Goal: Check status

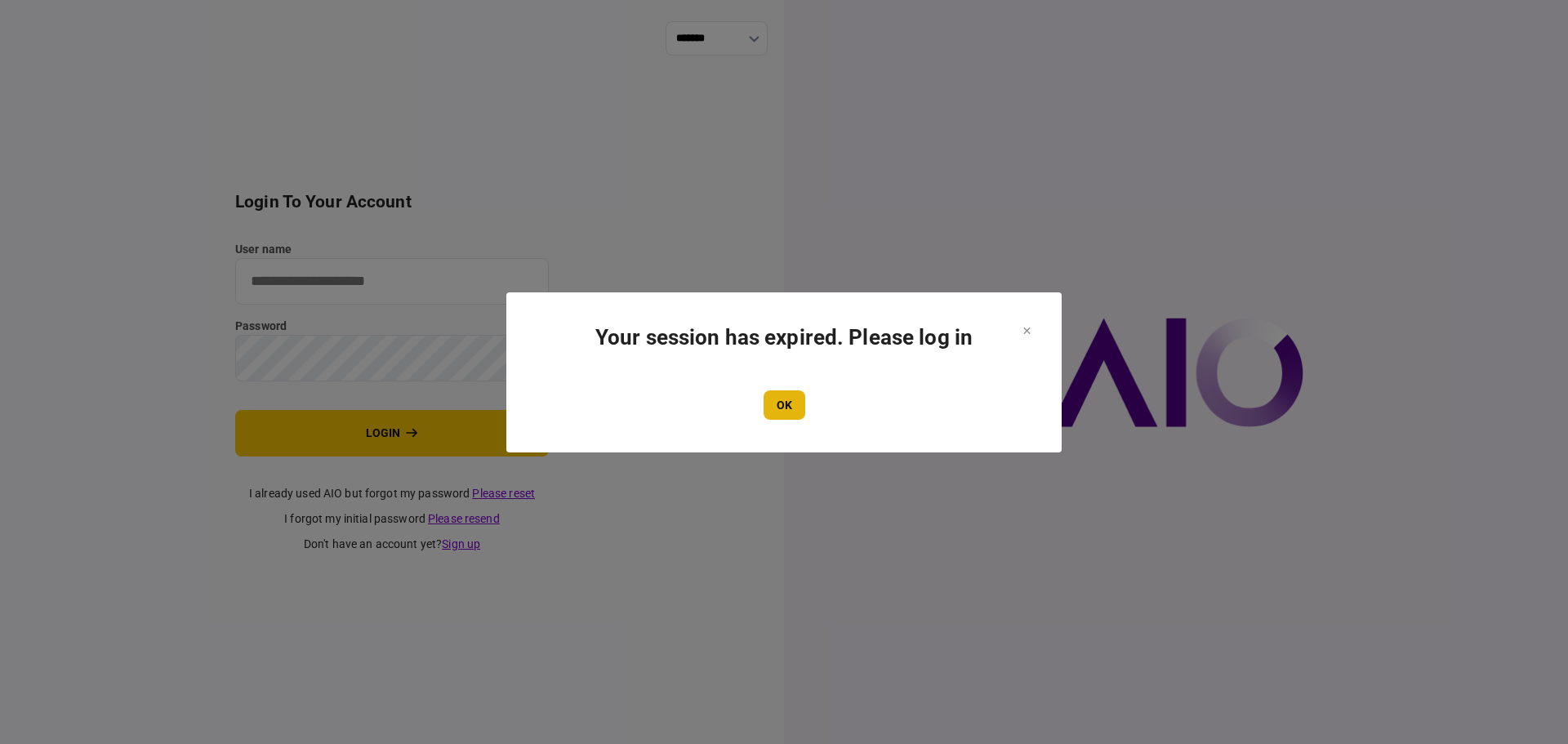
type input "****"
click at [783, 410] on button "OK" at bounding box center [784, 405] width 42 height 30
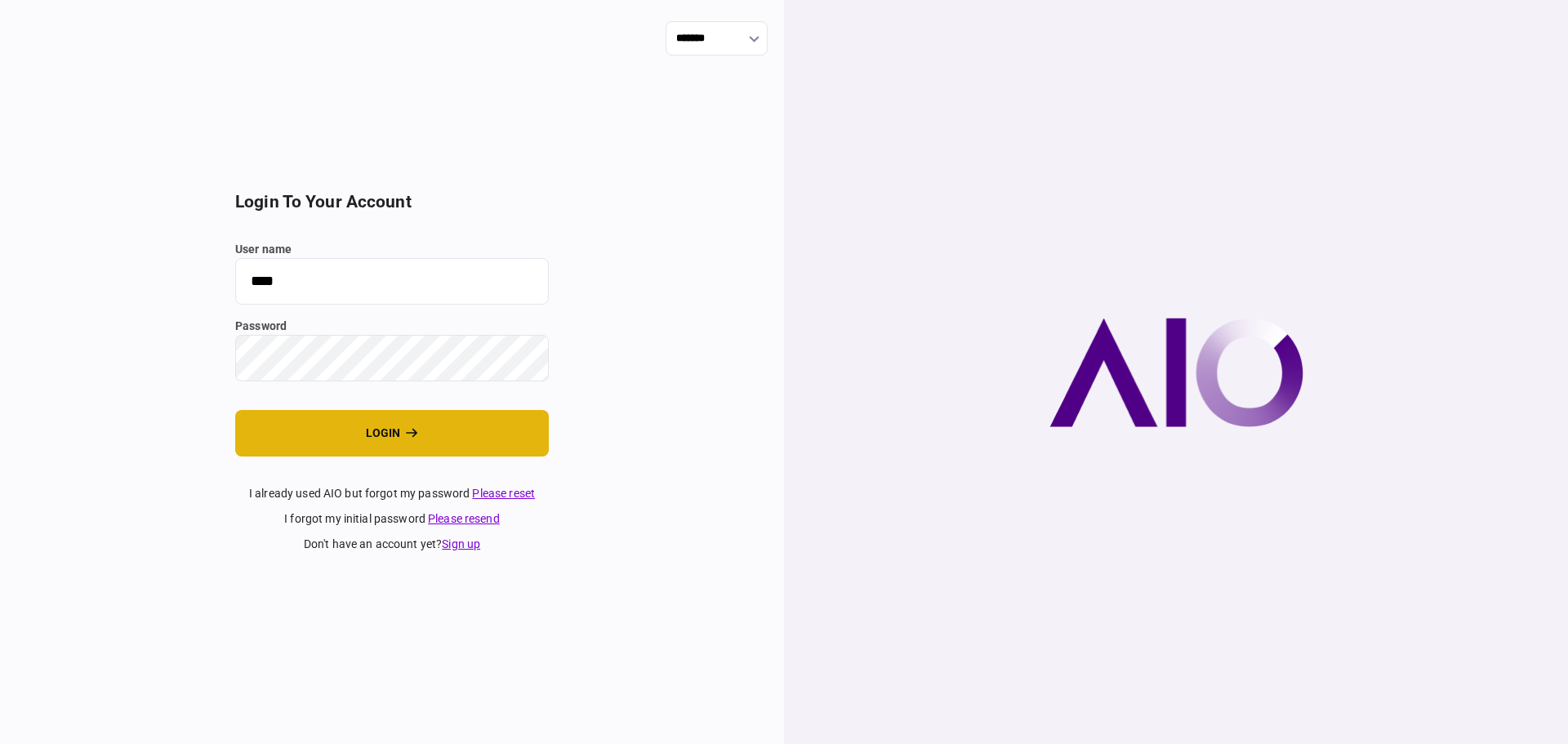
click at [379, 410] on button "login" at bounding box center [392, 433] width 314 height 47
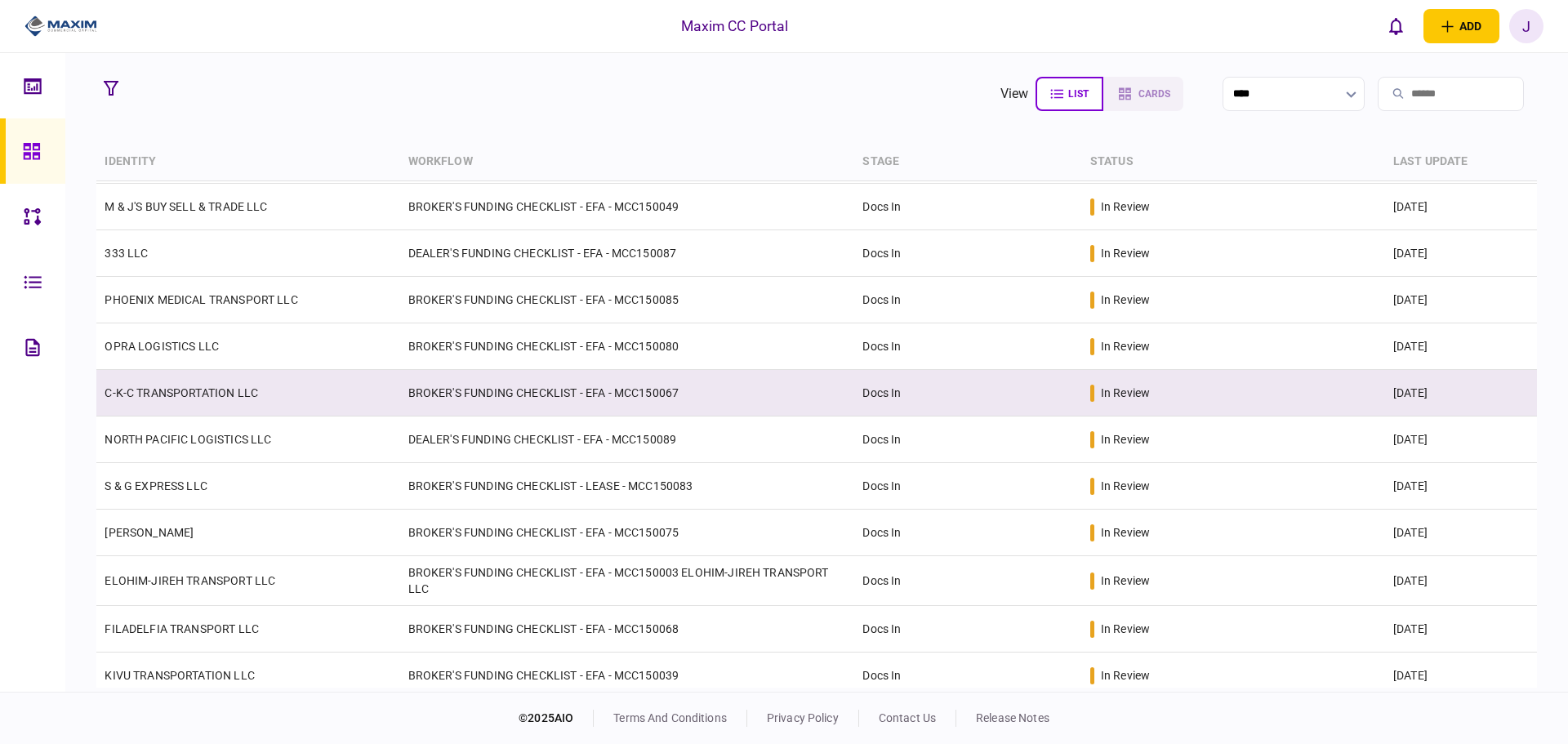
scroll to position [82, 0]
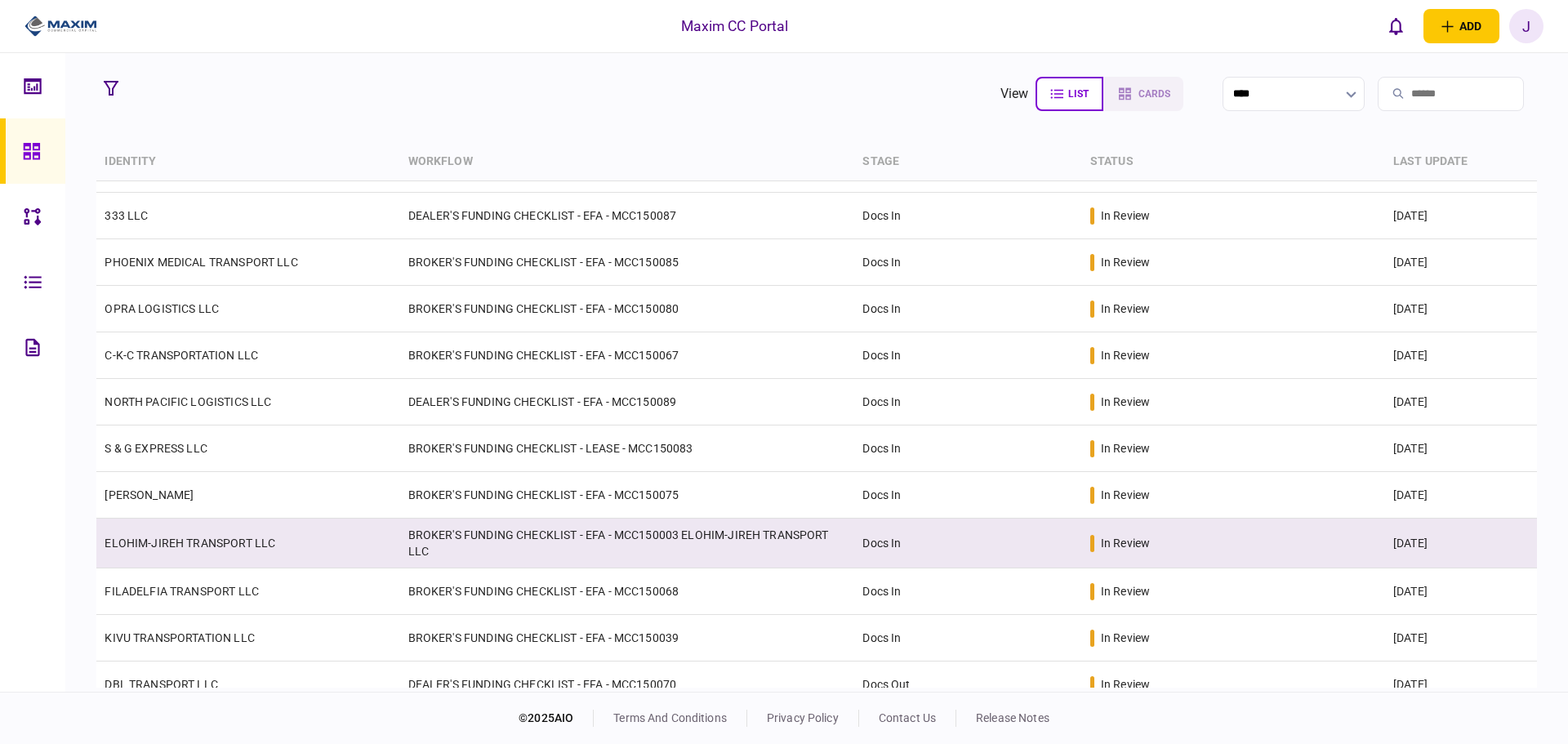
click at [212, 536] on link "ELOHIM-JIREH TRANSPORT LLC" at bounding box center [189, 543] width 170 height 13
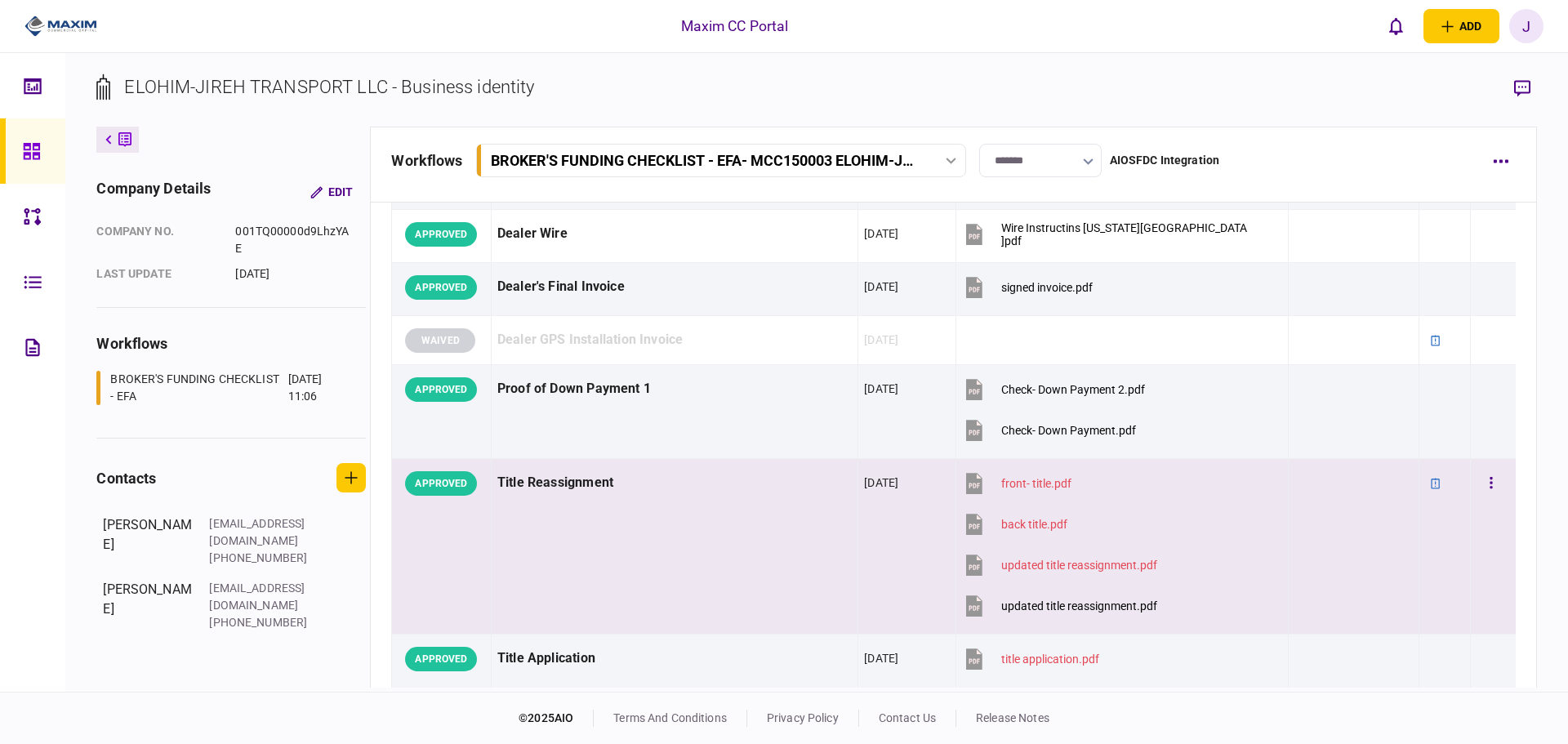
scroll to position [1225, 0]
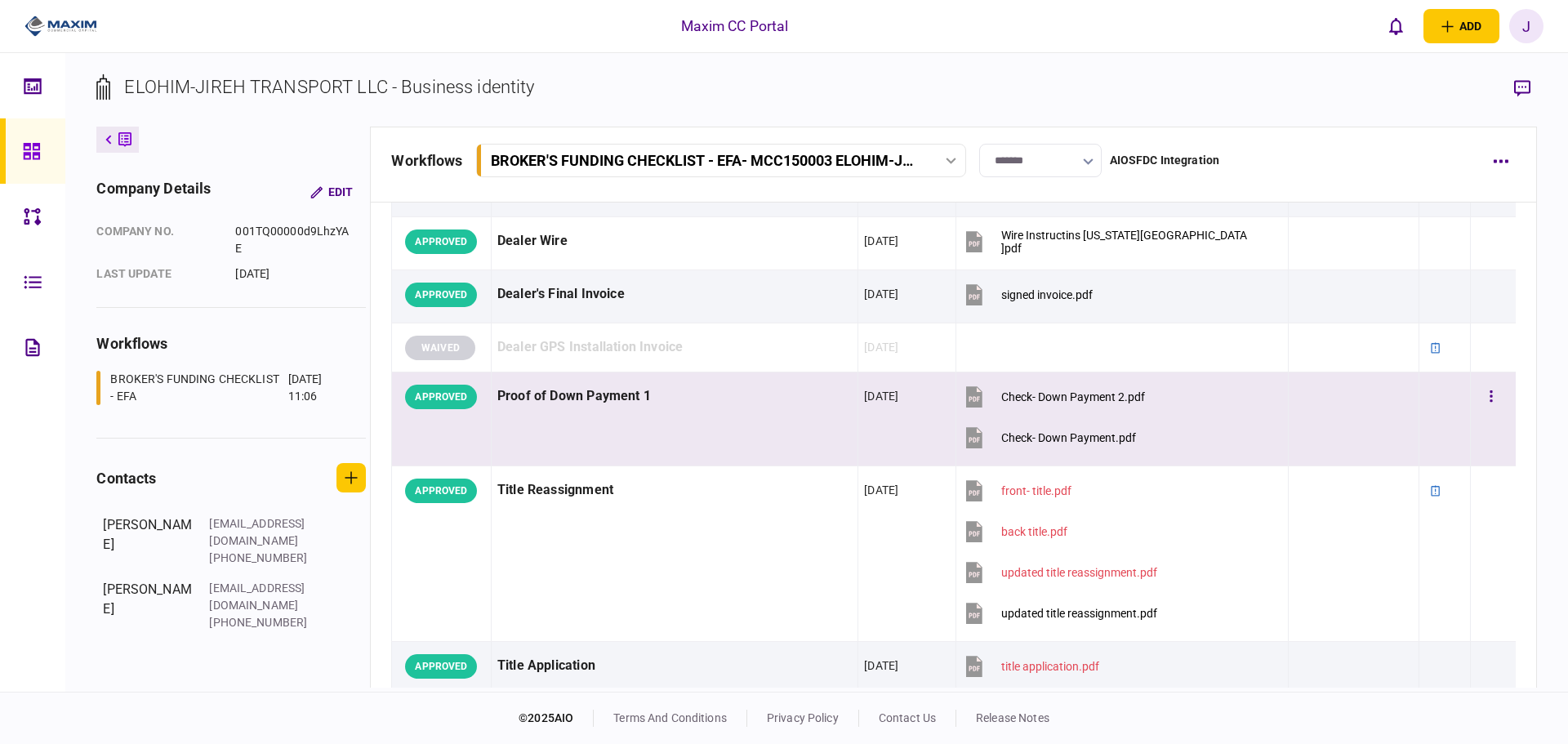
click at [1075, 444] on button "Check- Down Payment.pdf" at bounding box center [1049, 437] width 174 height 36
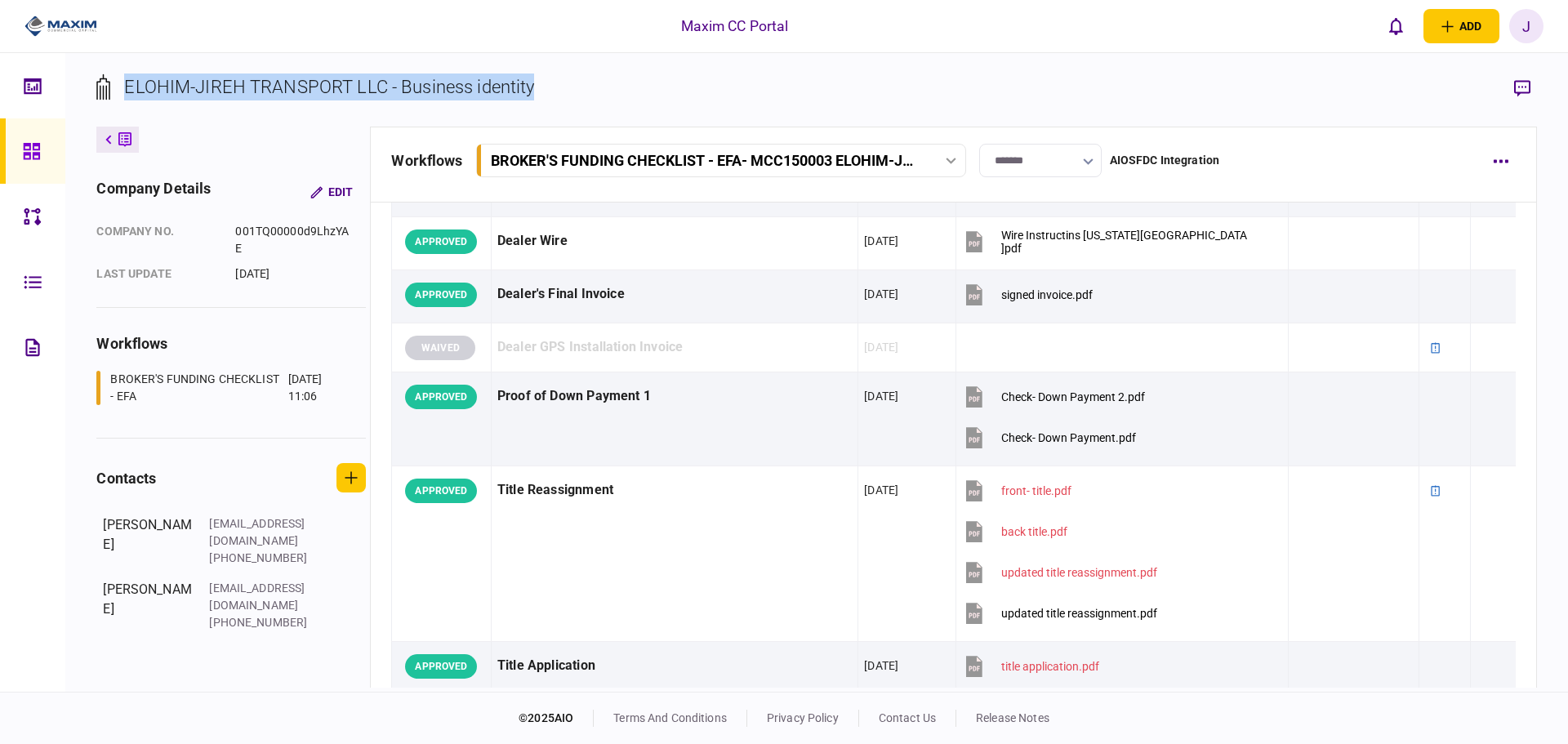
drag, startPoint x: 645, startPoint y: 88, endPoint x: 122, endPoint y: 105, distance: 523.3
click at [122, 105] on section "ELOHIM-JIREH TRANSPORT LLC - Business identity" at bounding box center [816, 100] width 1440 height 53
click at [150, 90] on div "ELOHIM-JIREH TRANSPORT LLC - Business identity" at bounding box center [328, 87] width 409 height 27
click at [386, 89] on div "ELOHIM-JIREH TRANSPORT LLC - Business identity" at bounding box center [328, 87] width 409 height 27
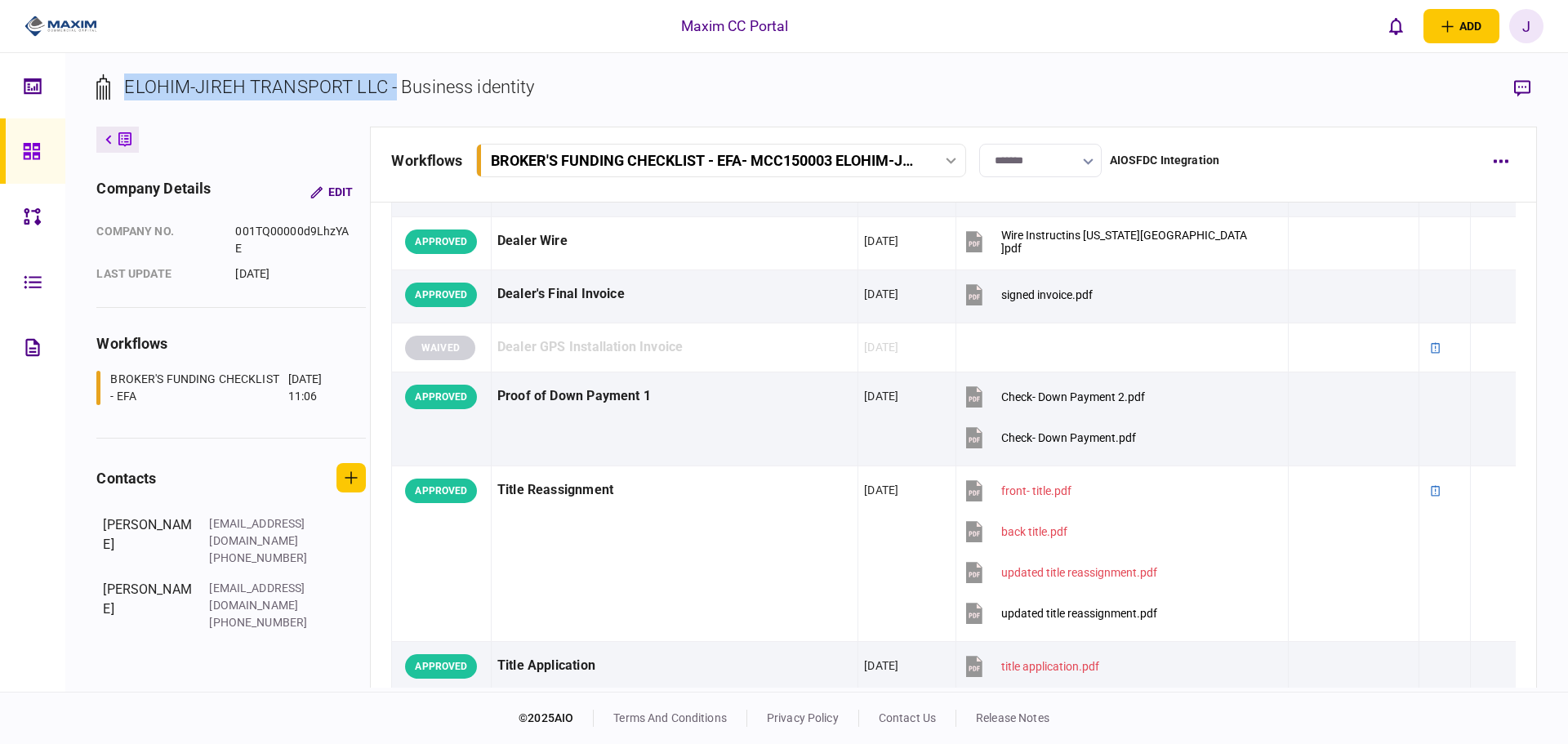
click at [389, 89] on div "ELOHIM-JIREH TRANSPORT LLC - Business identity" at bounding box center [328, 87] width 409 height 27
click at [441, 93] on div "ELOHIM-JIREH TRANSPORT LLC - Business identity" at bounding box center [328, 87] width 409 height 27
click at [506, 93] on div "ELOHIM-JIREH TRANSPORT LLC - Business identity" at bounding box center [328, 87] width 409 height 27
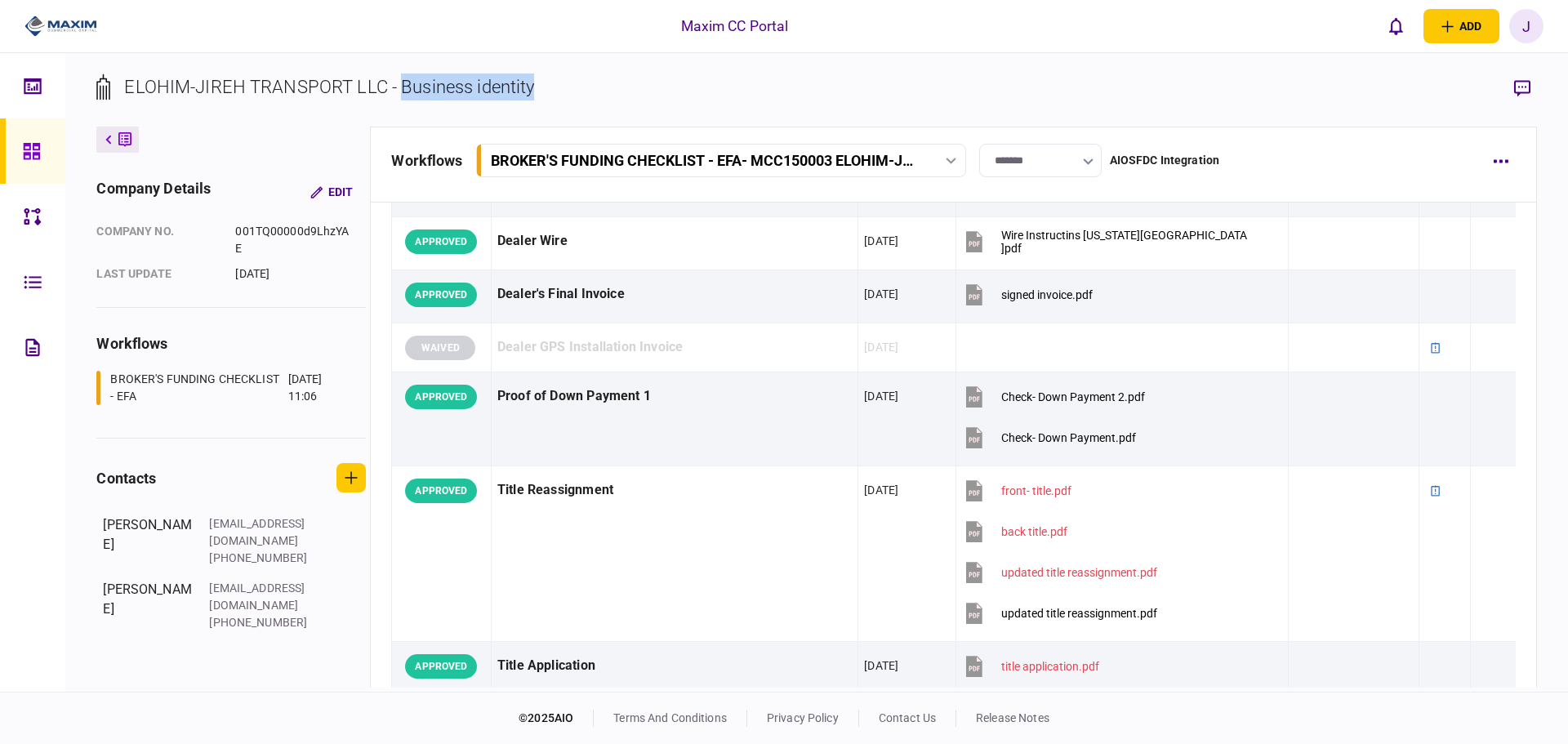
drag, startPoint x: 551, startPoint y: 91, endPoint x: 402, endPoint y: 100, distance: 149.3
click at [402, 100] on section "ELOHIM-JIREH TRANSPORT LLC - Business identity" at bounding box center [816, 100] width 1440 height 53
click at [516, 89] on div "ELOHIM-JIREH TRANSPORT LLC - Business identity" at bounding box center [328, 87] width 409 height 27
drag, startPoint x: 535, startPoint y: 85, endPoint x: 401, endPoint y: 85, distance: 134.0
click at [401, 85] on section "ELOHIM-JIREH TRANSPORT LLC - Business identity" at bounding box center [816, 100] width 1440 height 53
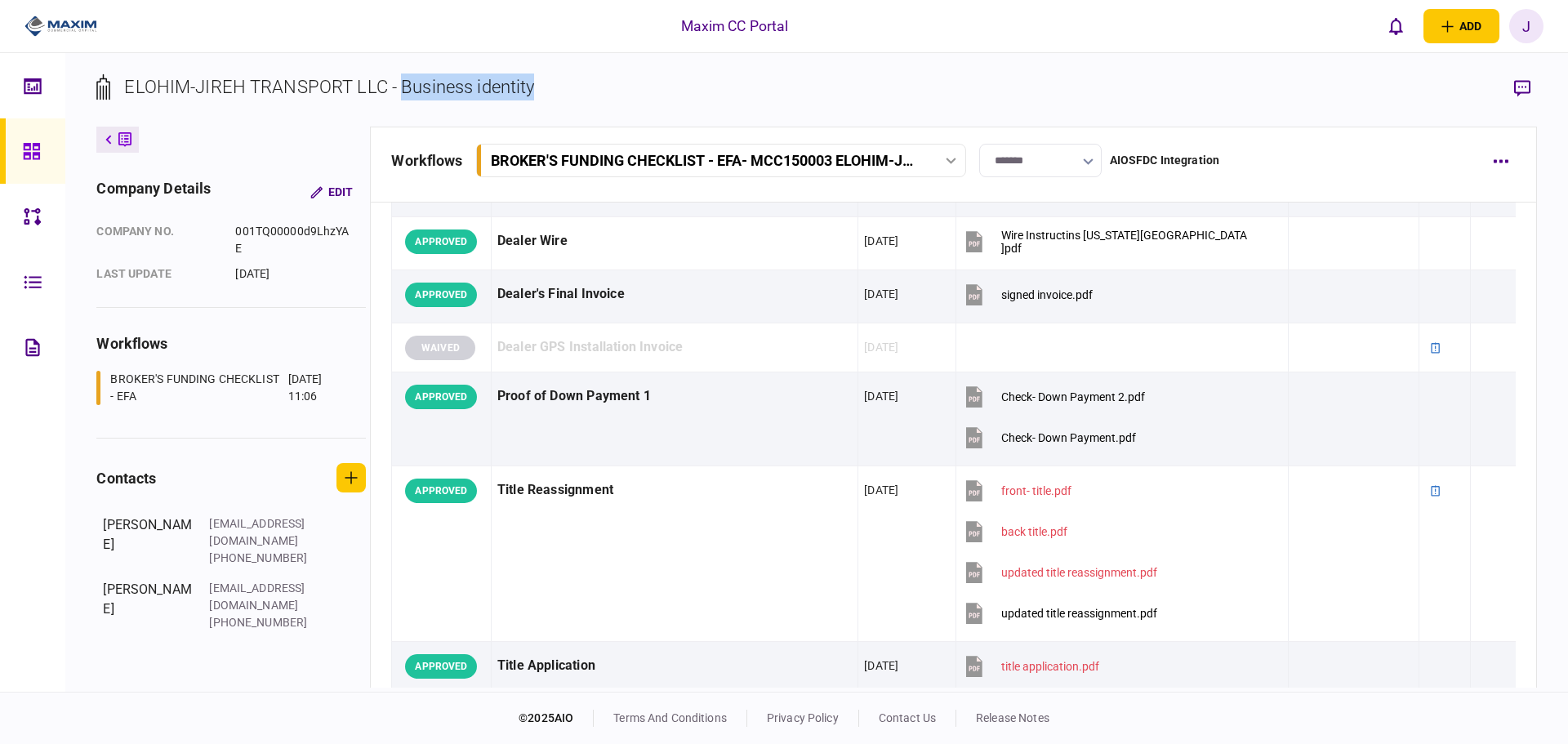
click at [582, 88] on section "ELOHIM-JIREH TRANSPORT LLC - Business identity" at bounding box center [816, 100] width 1440 height 53
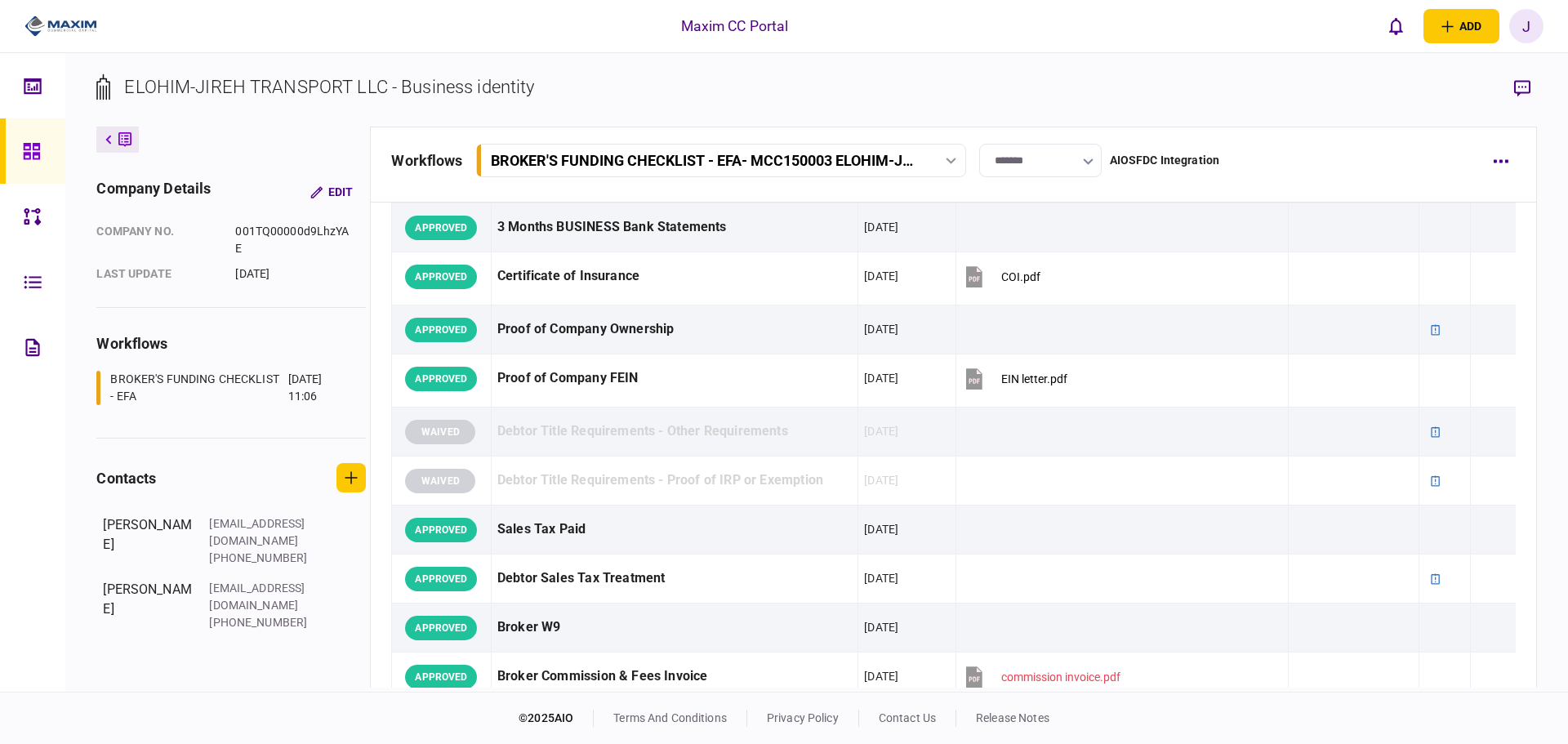
scroll to position [428, 0]
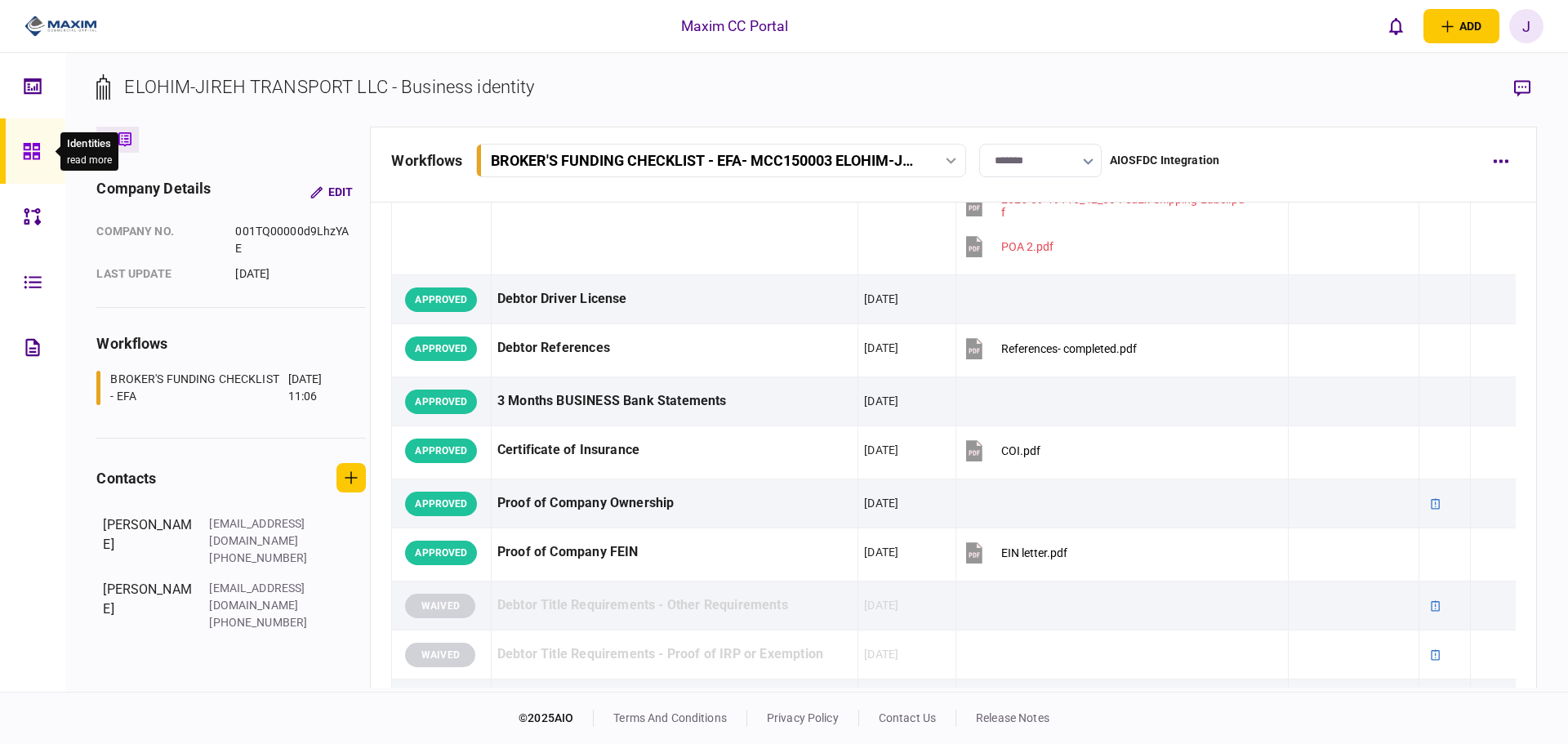
click at [35, 152] on icon at bounding box center [32, 152] width 17 height 17
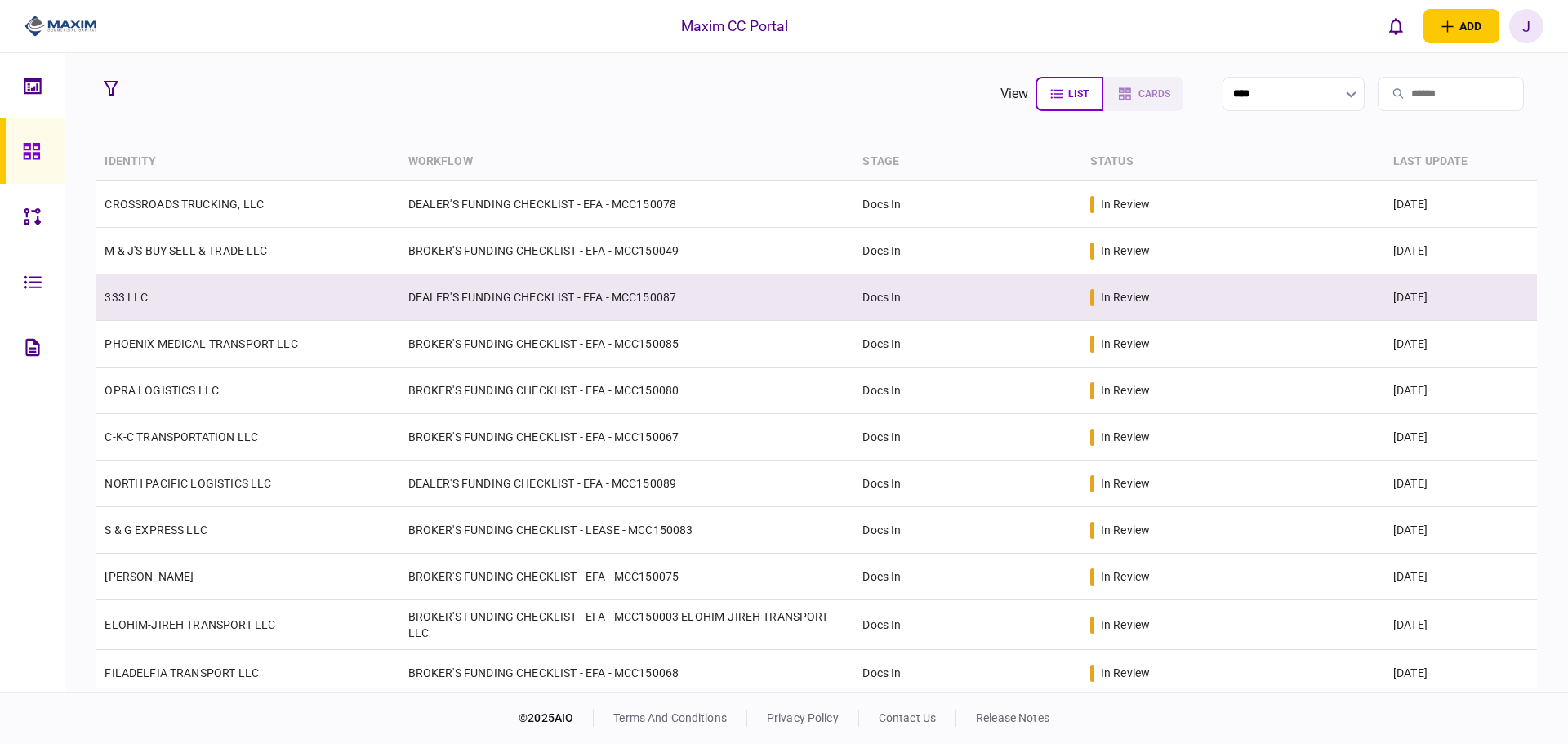
click at [137, 296] on link "333 LLC" at bounding box center [126, 297] width 43 height 13
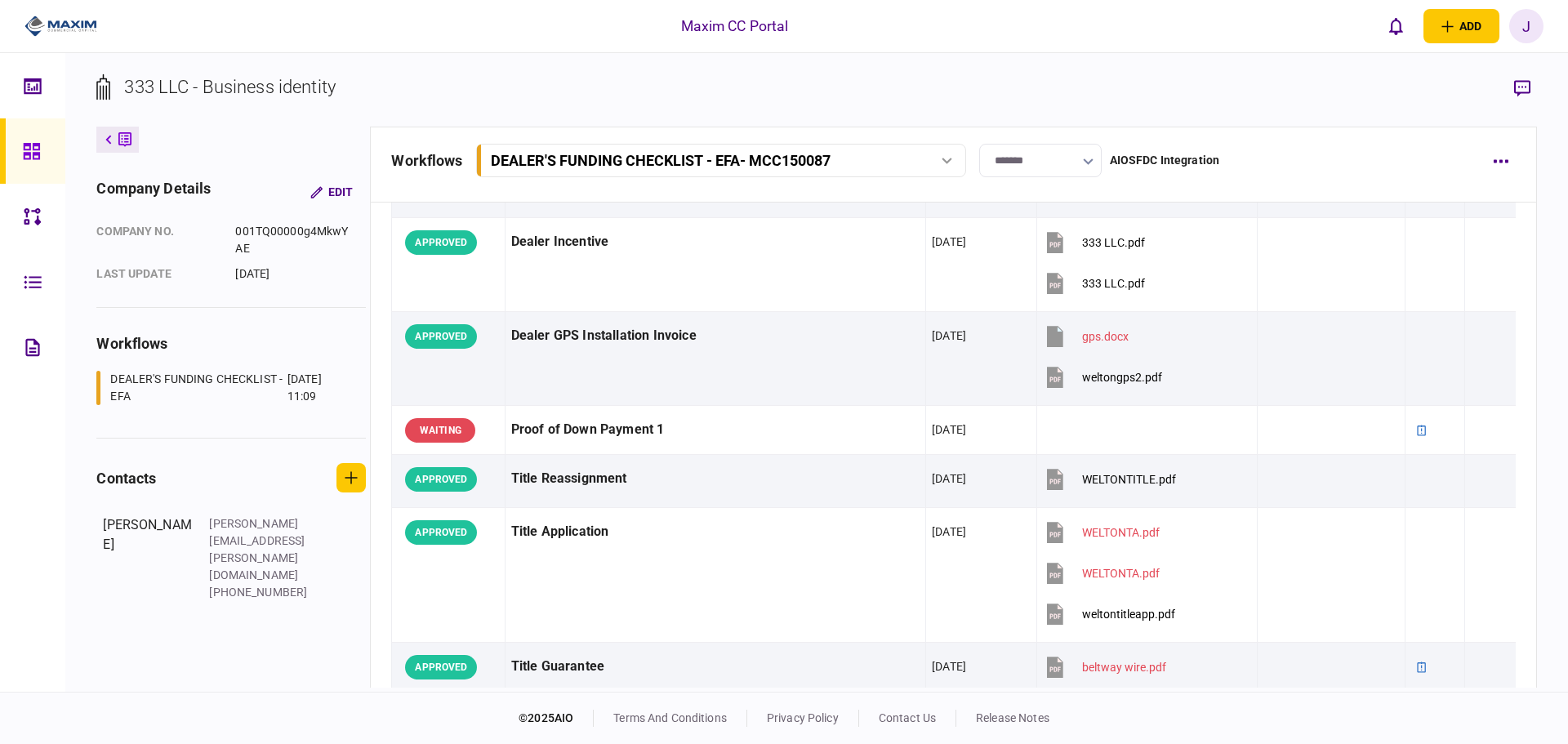
scroll to position [930, 0]
